Goal: Navigation & Orientation: Find specific page/section

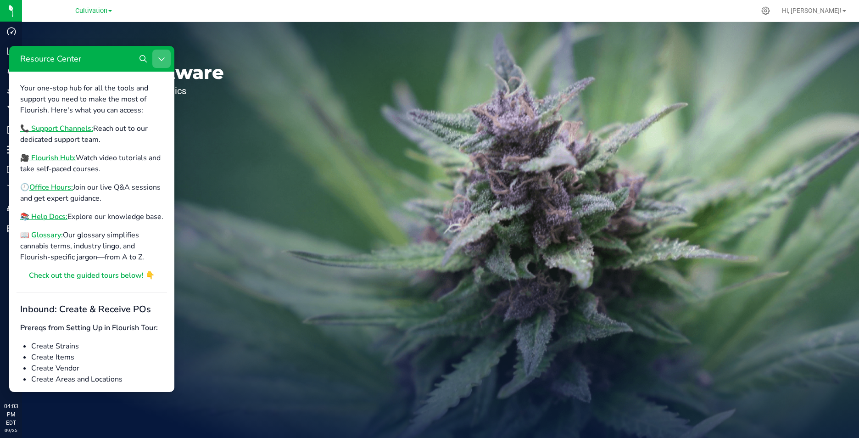
drag, startPoint x: 157, startPoint y: 53, endPoint x: 168, endPoint y: 100, distance: 48.0
click at [157, 53] on button "Close Resource Center" at bounding box center [161, 59] width 18 height 18
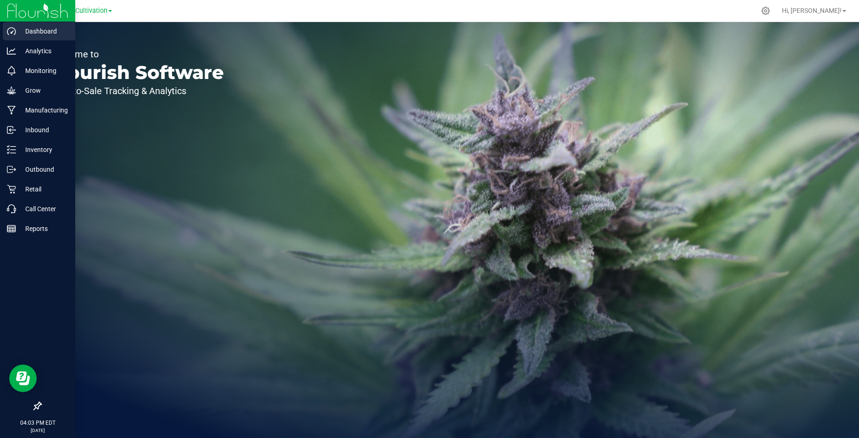
click at [28, 27] on p "Dashboard" at bounding box center [43, 31] width 55 height 11
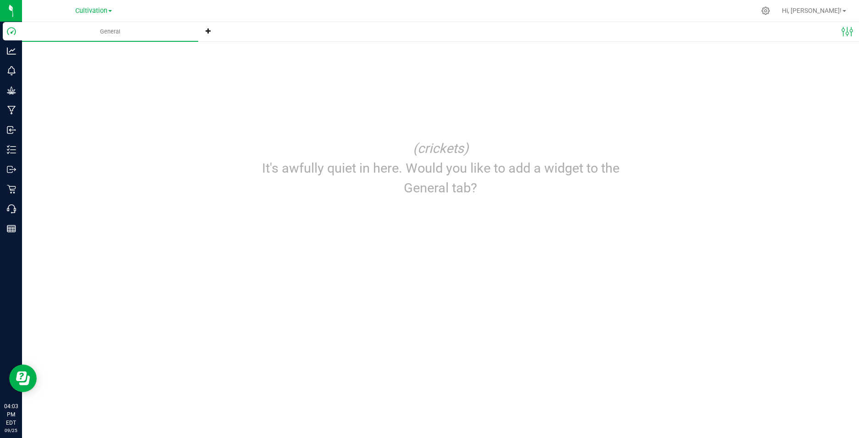
click at [211, 30] on icon at bounding box center [208, 31] width 6 height 6
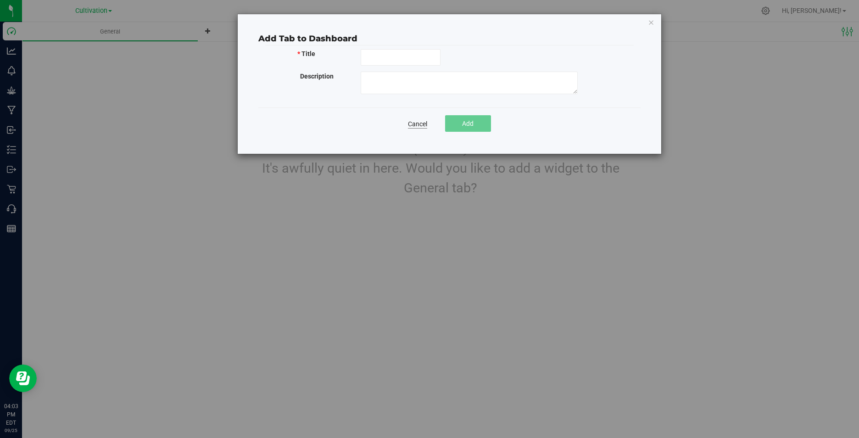
click at [422, 121] on link "Cancel" at bounding box center [417, 123] width 19 height 9
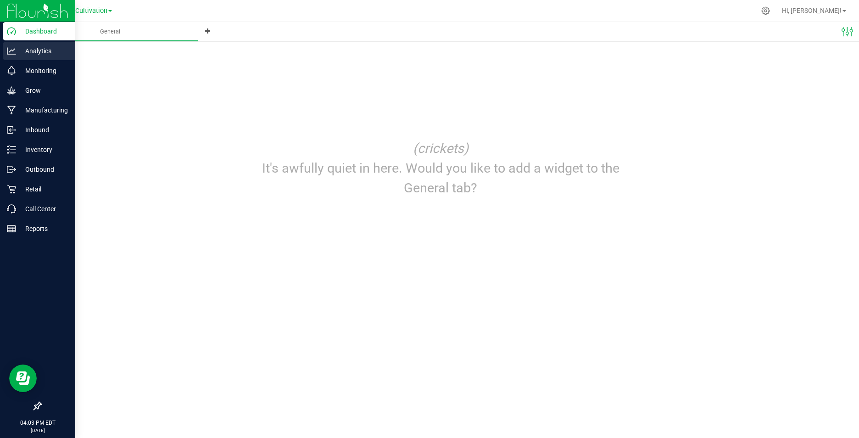
click at [14, 51] on icon at bounding box center [11, 50] width 9 height 9
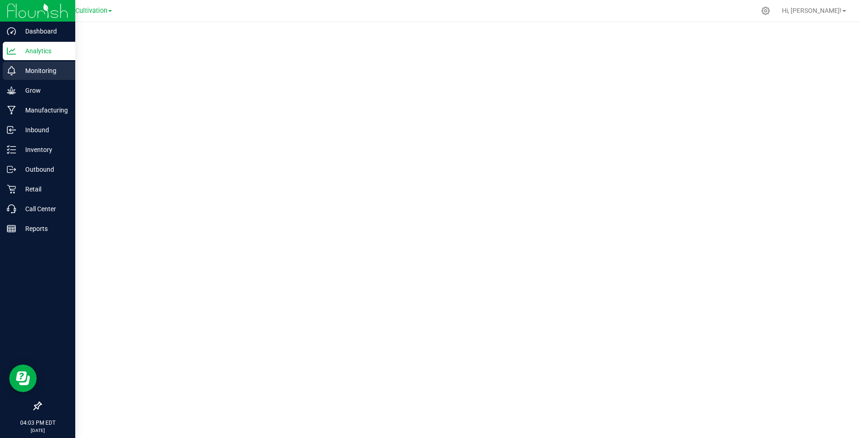
click at [42, 75] on p "Monitoring" at bounding box center [43, 70] width 55 height 11
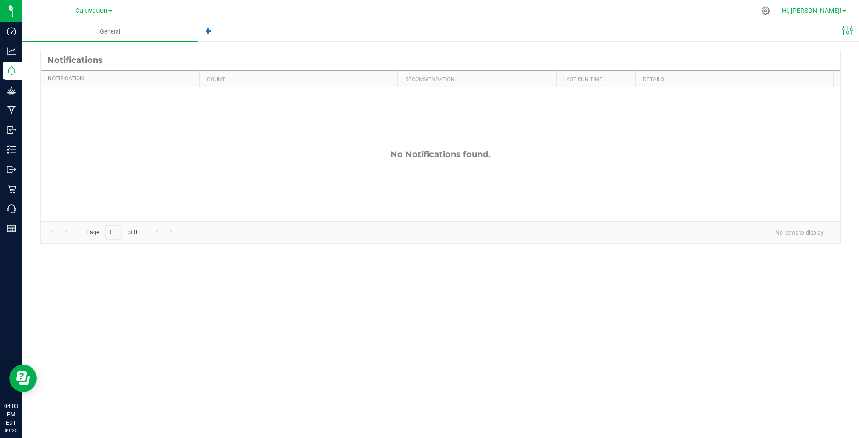
click at [827, 11] on span "Hi, [PERSON_NAME]!" at bounding box center [812, 10] width 60 height 7
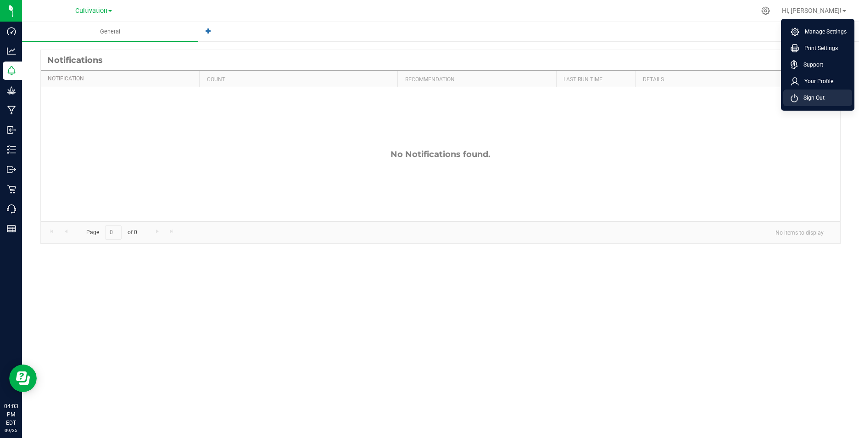
click at [814, 96] on span "Sign Out" at bounding box center [811, 97] width 27 height 9
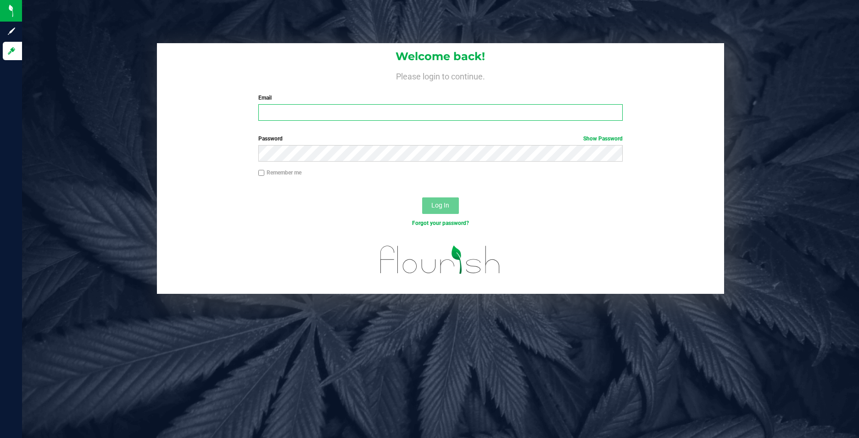
click at [289, 111] on input "Email" at bounding box center [440, 112] width 364 height 17
type input "[EMAIL_ADDRESS][DOMAIN_NAME]"
click at [441, 201] on span "Log In" at bounding box center [440, 204] width 18 height 7
